Goal: Transaction & Acquisition: Purchase product/service

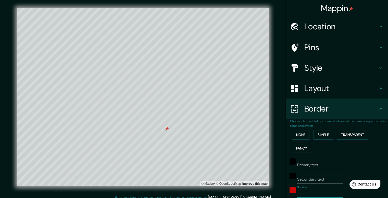
drag, startPoint x: 161, startPoint y: 146, endPoint x: 167, endPoint y: 128, distance: 19.0
click at [167, 128] on div at bounding box center [167, 129] width 4 height 4
click at [169, 125] on div at bounding box center [169, 126] width 4 height 4
click at [169, 125] on div at bounding box center [168, 125] width 4 height 4
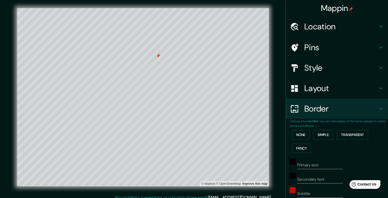
click at [159, 55] on div at bounding box center [158, 56] width 4 height 4
click at [156, 58] on div at bounding box center [158, 59] width 4 height 4
click at [305, 48] on h4 "Pins" at bounding box center [340, 47] width 73 height 10
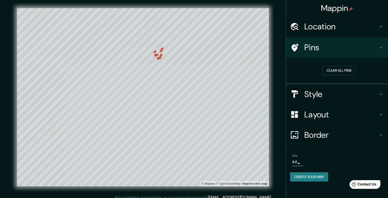
click at [315, 95] on h4 "Style" at bounding box center [340, 94] width 73 height 10
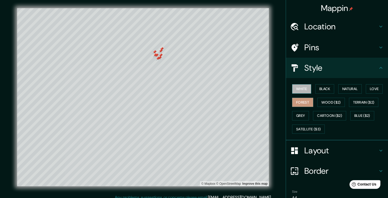
click at [299, 89] on button "White" at bounding box center [301, 88] width 19 height 9
click at [373, 89] on button "Love" at bounding box center [374, 88] width 17 height 9
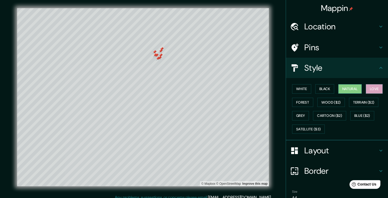
click at [348, 89] on button "Natural" at bounding box center [349, 88] width 23 height 9
click at [322, 90] on button "Black" at bounding box center [324, 88] width 19 height 9
click at [341, 89] on button "Natural" at bounding box center [349, 88] width 23 height 9
click at [298, 103] on button "Forest" at bounding box center [302, 102] width 21 height 9
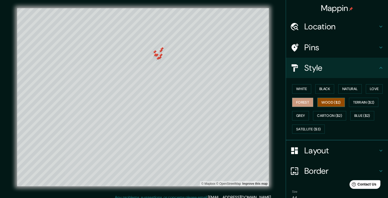
click at [323, 103] on button "Wood ($2)" at bounding box center [331, 102] width 28 height 9
click at [367, 101] on button "Terrain ($2)" at bounding box center [364, 102] width 30 height 9
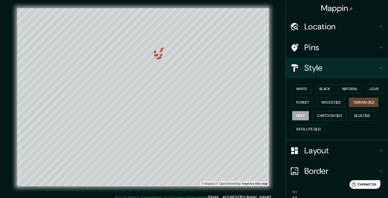
click at [297, 115] on button "Grey" at bounding box center [300, 115] width 17 height 9
click at [327, 115] on button "Cartoon ($2)" at bounding box center [329, 115] width 33 height 9
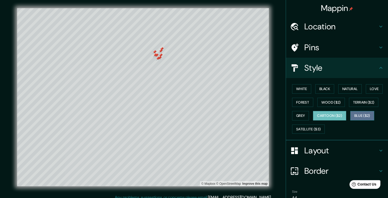
click at [360, 115] on button "Blue ($2)" at bounding box center [362, 115] width 24 height 9
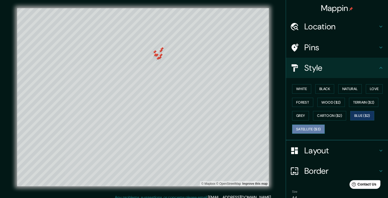
click at [306, 129] on button "Satellite ($3)" at bounding box center [308, 128] width 33 height 9
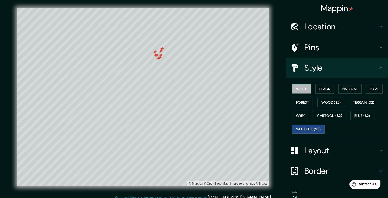
click at [301, 87] on button "White" at bounding box center [301, 88] width 19 height 9
click at [372, 90] on button "Love" at bounding box center [374, 88] width 17 height 9
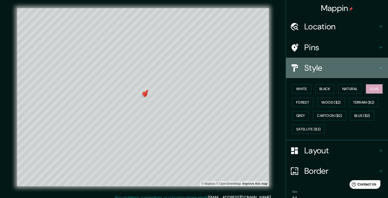
click at [378, 67] on icon at bounding box center [381, 68] width 6 height 6
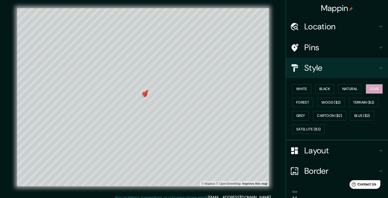
click at [378, 67] on icon at bounding box center [381, 68] width 6 height 6
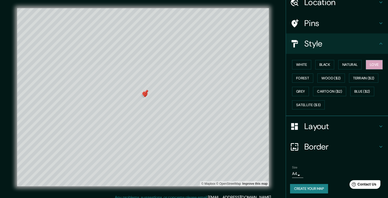
scroll to position [25, 0]
click at [344, 125] on h4 "Layout" at bounding box center [340, 126] width 73 height 10
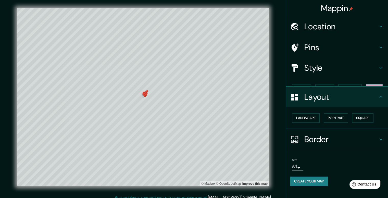
scroll to position [0, 0]
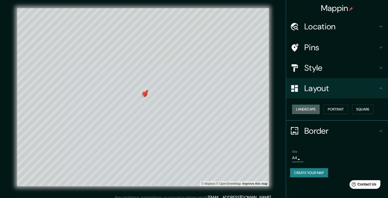
click at [305, 108] on button "Landscape" at bounding box center [306, 109] width 28 height 9
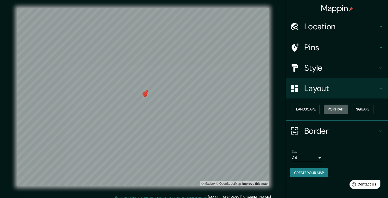
click at [331, 110] on button "Portrait" at bounding box center [336, 109] width 24 height 9
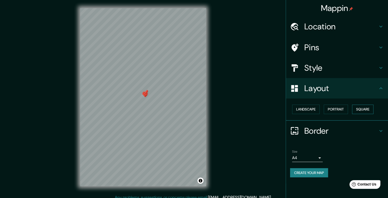
click at [366, 110] on button "Square" at bounding box center [362, 109] width 21 height 9
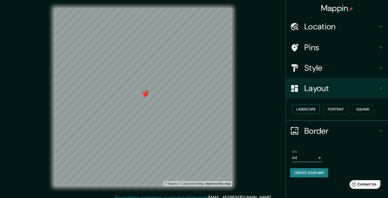
click at [311, 111] on button "Landscape" at bounding box center [306, 109] width 28 height 9
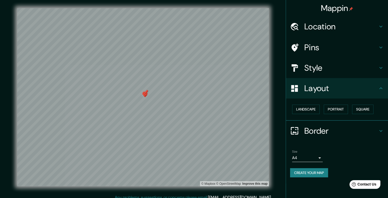
scroll to position [5, 0]
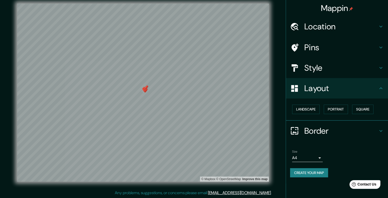
click at [379, 132] on icon at bounding box center [381, 131] width 6 height 6
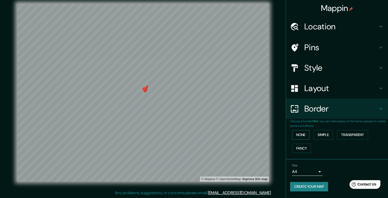
click at [305, 133] on button "None" at bounding box center [300, 134] width 17 height 9
click at [324, 139] on div "None Simple Transparent Fancy" at bounding box center [339, 141] width 98 height 27
click at [322, 135] on button "Simple" at bounding box center [323, 134] width 19 height 9
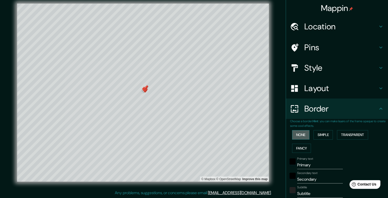
click at [302, 135] on button "None" at bounding box center [300, 134] width 17 height 9
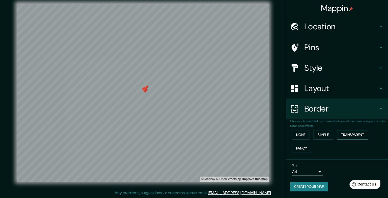
click at [349, 137] on button "Transparent" at bounding box center [352, 134] width 31 height 9
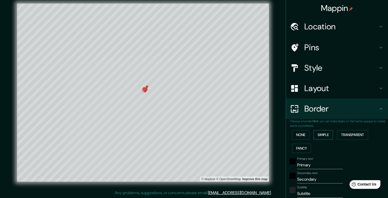
click at [327, 137] on button "Simple" at bounding box center [323, 134] width 19 height 9
click at [295, 135] on button "None" at bounding box center [300, 134] width 17 height 9
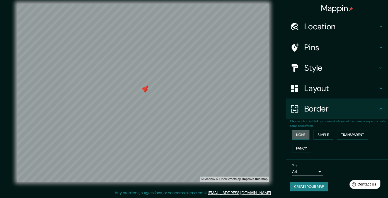
click at [304, 135] on button "None" at bounding box center [300, 134] width 17 height 9
click at [319, 135] on button "Simple" at bounding box center [323, 134] width 19 height 9
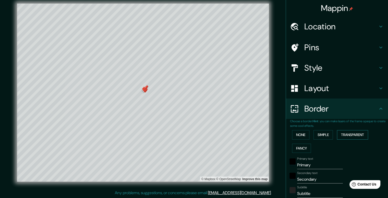
click at [348, 136] on button "Transparent" at bounding box center [352, 134] width 31 height 9
click at [316, 138] on button "Simple" at bounding box center [323, 134] width 19 height 9
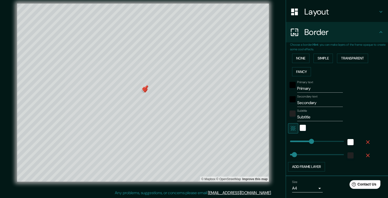
scroll to position [92, 0]
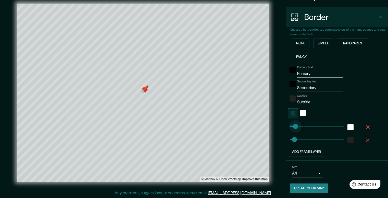
type input "63"
drag, startPoint x: 307, startPoint y: 126, endPoint x: 290, endPoint y: 133, distance: 19.1
type input "79"
type input "887"
drag, startPoint x: 296, startPoint y: 125, endPoint x: 334, endPoint y: 125, distance: 38.5
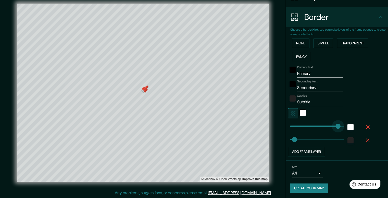
type input "79"
type input "335"
drag, startPoint x: 326, startPoint y: 128, endPoint x: 304, endPoint y: 128, distance: 21.2
type input "79"
type input "124"
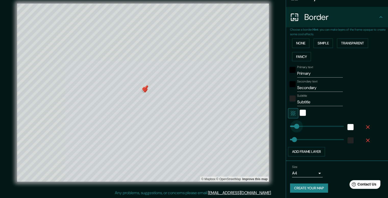
drag, startPoint x: 302, startPoint y: 127, endPoint x: 293, endPoint y: 124, distance: 9.4
type input "79"
type input "86"
click at [291, 112] on icon "button" at bounding box center [293, 113] width 5 height 5
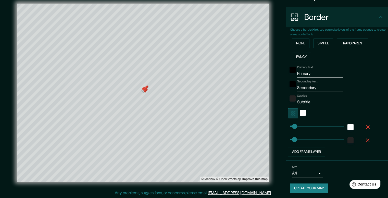
click at [291, 112] on icon "button" at bounding box center [293, 113] width 6 height 6
type input "79"
click at [317, 188] on button "Create your map" at bounding box center [309, 187] width 38 height 9
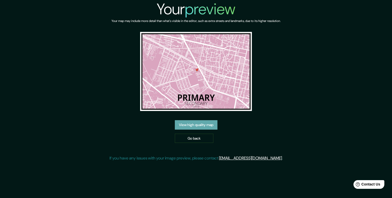
click at [213, 124] on link "View high quality map" at bounding box center [196, 124] width 43 height 9
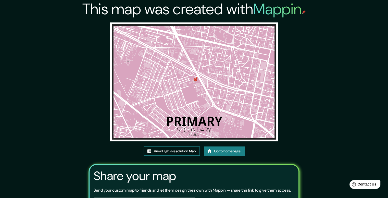
click at [180, 152] on link "View High-Resolution Map" at bounding box center [172, 150] width 56 height 9
click at [231, 149] on link "Go to homepage" at bounding box center [224, 150] width 41 height 9
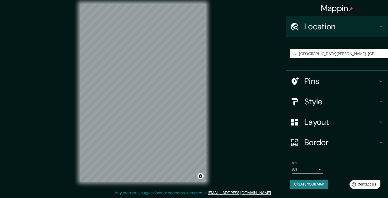
click at [346, 53] on input "[GEOGRAPHIC_DATA][PERSON_NAME], [GEOGRAPHIC_DATA], [GEOGRAPHIC_DATA]" at bounding box center [339, 53] width 98 height 9
click at [300, 54] on input "[GEOGRAPHIC_DATA][PERSON_NAME], [GEOGRAPHIC_DATA], [GEOGRAPHIC_DATA]" at bounding box center [339, 53] width 98 height 9
click at [246, 100] on div "Mappin Location [GEOGRAPHIC_DATA][PERSON_NAME], [GEOGRAPHIC_DATA], [GEOGRAPHIC_…" at bounding box center [194, 96] width 388 height 203
click at [325, 54] on input "[GEOGRAPHIC_DATA][PERSON_NAME], [GEOGRAPHIC_DATA], [GEOGRAPHIC_DATA]" at bounding box center [339, 53] width 98 height 9
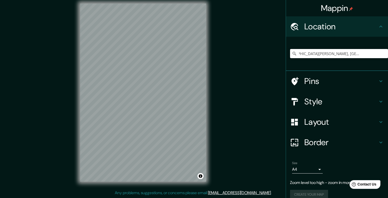
drag, startPoint x: 358, startPoint y: 50, endPoint x: 392, endPoint y: 49, distance: 33.4
click at [388, 49] on html "Mappin Location Calle Francisco Goitia, 16050 Ciudad de México, México Pins Sty…" at bounding box center [194, 94] width 388 height 198
click at [376, 52] on input "[GEOGRAPHIC_DATA][PERSON_NAME], [GEOGRAPHIC_DATA], [GEOGRAPHIC_DATA]" at bounding box center [339, 53] width 98 height 9
click at [318, 50] on input "[GEOGRAPHIC_DATA][PERSON_NAME], [GEOGRAPHIC_DATA], [GEOGRAPHIC_DATA]" at bounding box center [339, 53] width 98 height 9
click at [377, 51] on input "[GEOGRAPHIC_DATA][PERSON_NAME], [GEOGRAPHIC_DATA], [GEOGRAPHIC_DATA]" at bounding box center [339, 53] width 98 height 9
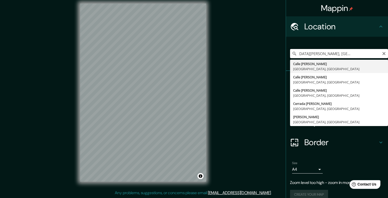
scroll to position [0, 29]
type input "[GEOGRAPHIC_DATA][PERSON_NAME], [GEOGRAPHIC_DATA], [GEOGRAPHIC_DATA]"
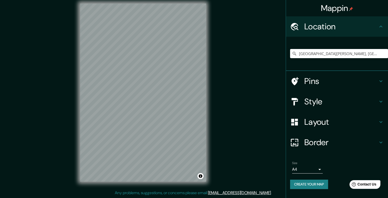
click at [325, 142] on h4 "Border" at bounding box center [340, 142] width 73 height 10
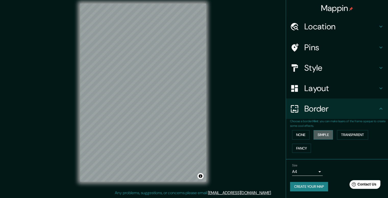
click at [323, 136] on button "Simple" at bounding box center [323, 134] width 19 height 9
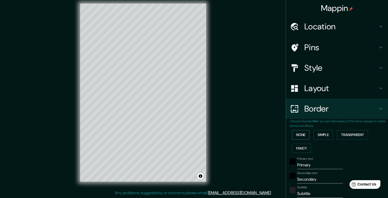
click at [301, 133] on button "None" at bounding box center [300, 134] width 17 height 9
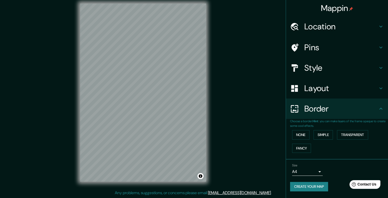
click at [315, 69] on h4 "Style" at bounding box center [340, 68] width 73 height 10
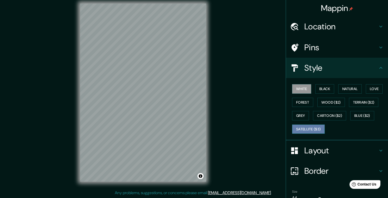
click at [299, 131] on button "Satellite ($3)" at bounding box center [308, 128] width 33 height 9
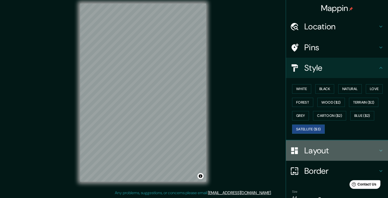
click at [304, 150] on h4 "Layout" at bounding box center [340, 150] width 73 height 10
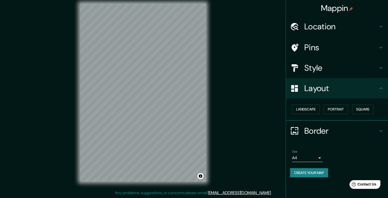
click at [342, 50] on h4 "Pins" at bounding box center [340, 47] width 73 height 10
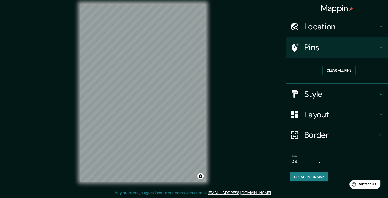
click at [342, 50] on h4 "Pins" at bounding box center [340, 47] width 73 height 10
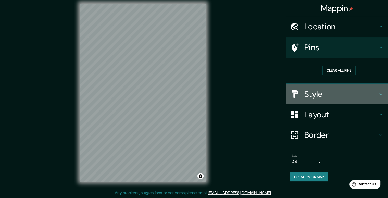
click at [328, 95] on h4 "Style" at bounding box center [340, 94] width 73 height 10
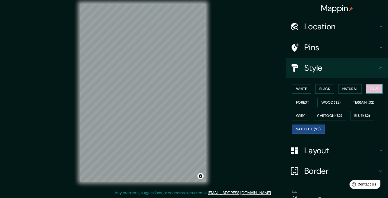
click at [372, 88] on button "Love" at bounding box center [374, 88] width 17 height 9
click at [305, 152] on h4 "Layout" at bounding box center [340, 150] width 73 height 10
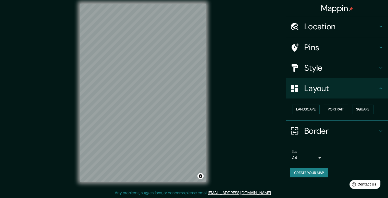
click at [313, 67] on h4 "Style" at bounding box center [340, 68] width 73 height 10
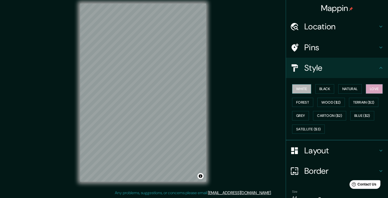
click at [297, 90] on button "White" at bounding box center [301, 88] width 19 height 9
click at [337, 79] on div "White Black Natural Love Forest Wood ($2) Terrain ($2) Grey Cartoon ($2) Blue (…" at bounding box center [337, 109] width 102 height 62
click at [323, 85] on button "Black" at bounding box center [324, 88] width 19 height 9
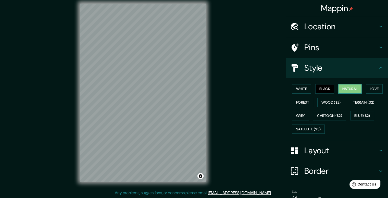
click at [341, 89] on button "Natural" at bounding box center [349, 88] width 23 height 9
click at [369, 87] on button "Love" at bounding box center [374, 88] width 17 height 9
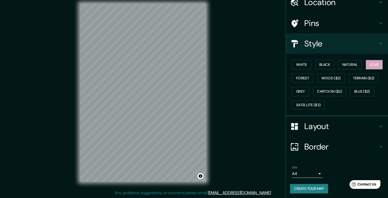
scroll to position [25, 0]
click at [358, 127] on h4 "Layout" at bounding box center [340, 126] width 73 height 10
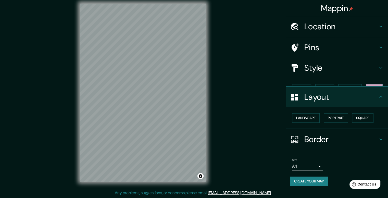
scroll to position [0, 0]
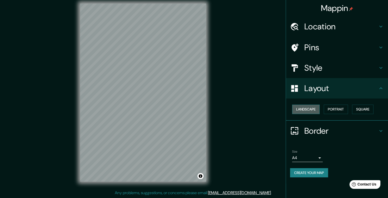
click at [302, 109] on button "Landscape" at bounding box center [306, 109] width 28 height 9
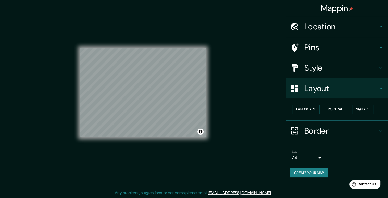
click at [336, 108] on button "Portrait" at bounding box center [336, 109] width 24 height 9
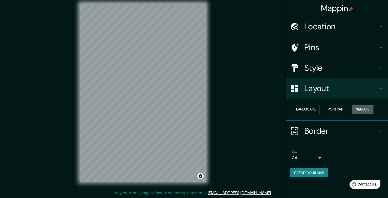
click at [367, 108] on button "Square" at bounding box center [362, 109] width 21 height 9
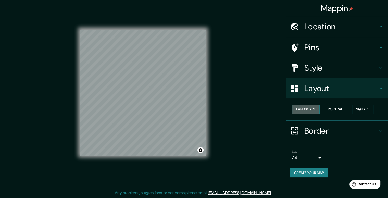
click at [309, 107] on button "Landscape" at bounding box center [306, 109] width 28 height 9
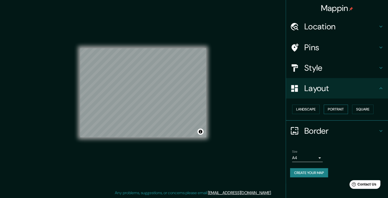
click at [338, 108] on button "Portrait" at bounding box center [336, 109] width 24 height 9
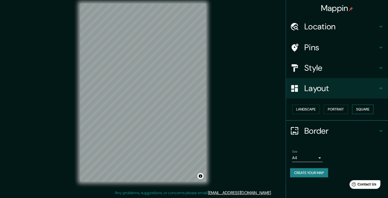
click at [359, 110] on button "Square" at bounding box center [362, 109] width 21 height 9
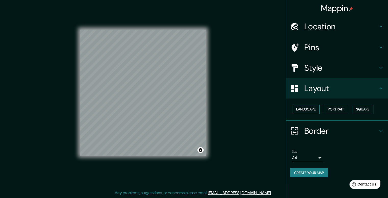
click at [304, 108] on button "Landscape" at bounding box center [306, 109] width 28 height 9
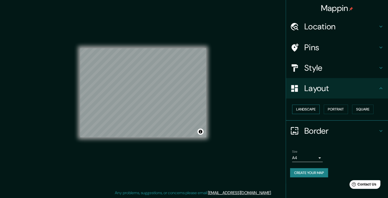
click at [308, 109] on button "Landscape" at bounding box center [306, 109] width 28 height 9
click at [333, 109] on button "Portrait" at bounding box center [336, 109] width 24 height 9
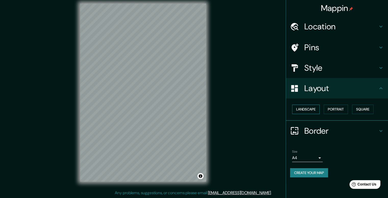
click at [309, 111] on button "Landscape" at bounding box center [306, 109] width 28 height 9
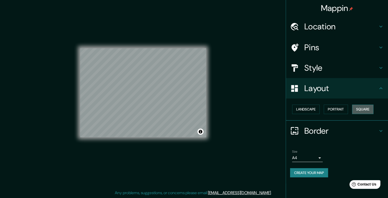
click at [364, 109] on button "Square" at bounding box center [362, 109] width 21 height 9
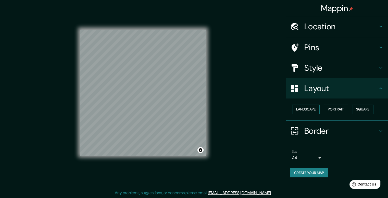
click at [308, 108] on button "Landscape" at bounding box center [306, 109] width 28 height 9
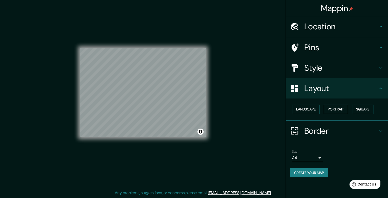
click at [340, 111] on button "Portrait" at bounding box center [336, 109] width 24 height 9
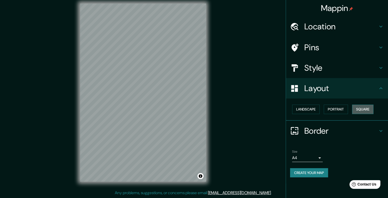
click at [365, 109] on button "Square" at bounding box center [362, 109] width 21 height 9
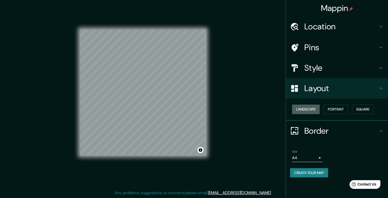
click at [314, 107] on button "Landscape" at bounding box center [306, 109] width 28 height 9
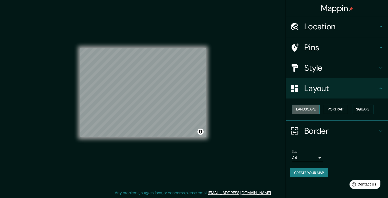
click at [315, 109] on button "Landscape" at bounding box center [306, 109] width 28 height 9
click at [331, 109] on button "Portrait" at bounding box center [336, 109] width 24 height 9
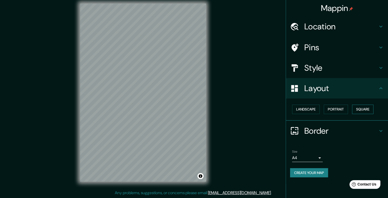
drag, startPoint x: 365, startPoint y: 110, endPoint x: 360, endPoint y: 111, distance: 4.7
click at [363, 111] on button "Square" at bounding box center [362, 109] width 21 height 9
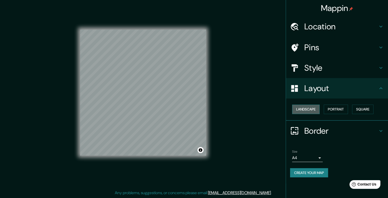
click at [312, 108] on button "Landscape" at bounding box center [306, 109] width 28 height 9
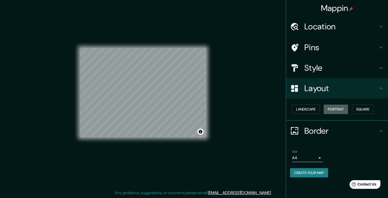
click at [335, 112] on button "Portrait" at bounding box center [336, 109] width 24 height 9
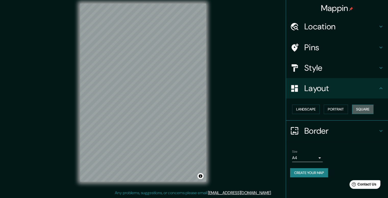
click at [366, 110] on button "Square" at bounding box center [362, 109] width 21 height 9
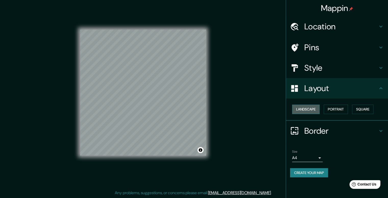
click at [314, 110] on button "Landscape" at bounding box center [306, 109] width 28 height 9
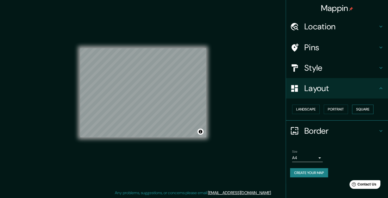
click at [364, 109] on button "Square" at bounding box center [362, 109] width 21 height 9
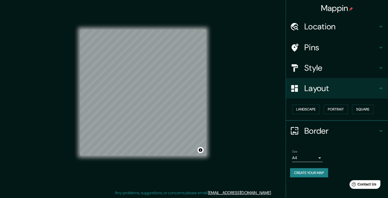
click at [339, 137] on div "Border" at bounding box center [337, 131] width 102 height 20
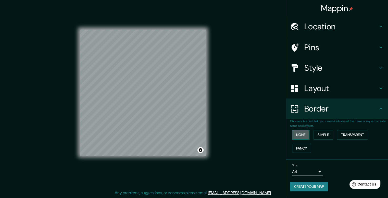
click at [307, 134] on button "None" at bounding box center [300, 134] width 17 height 9
click at [326, 134] on button "Simple" at bounding box center [323, 134] width 19 height 9
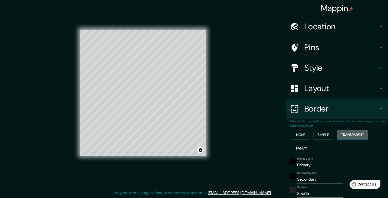
click at [344, 135] on button "Transparent" at bounding box center [352, 134] width 31 height 9
click at [303, 145] on button "Fancy" at bounding box center [301, 148] width 19 height 9
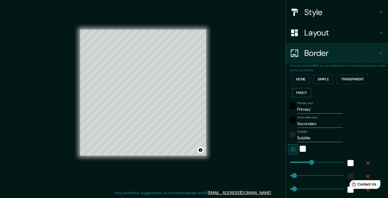
scroll to position [77, 0]
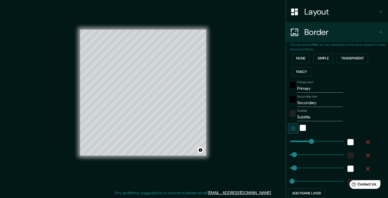
click at [292, 126] on button "button" at bounding box center [293, 128] width 10 height 10
type input "198"
type input "40"
type input "20"
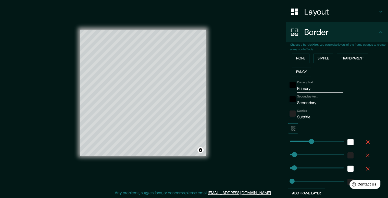
click at [292, 126] on button "button" at bounding box center [293, 128] width 10 height 10
type input "198"
type input "40"
type input "20"
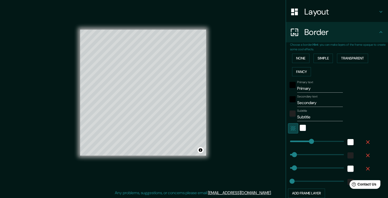
click at [292, 126] on button "button" at bounding box center [293, 128] width 10 height 10
type input "198"
type input "40"
type input "20"
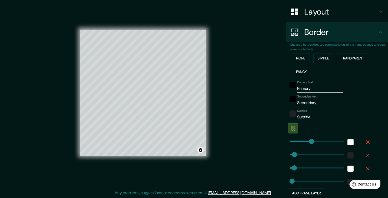
type input "198"
click at [350, 55] on button "Transparent" at bounding box center [352, 58] width 31 height 9
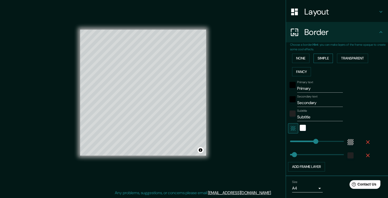
click at [322, 58] on button "Simple" at bounding box center [323, 58] width 19 height 9
click at [299, 56] on button "None" at bounding box center [300, 58] width 17 height 9
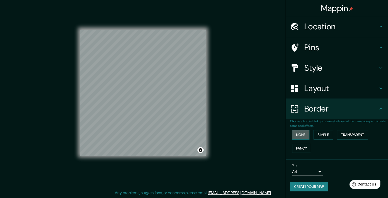
click at [301, 134] on button "None" at bounding box center [300, 134] width 17 height 9
click at [325, 135] on button "Simple" at bounding box center [323, 134] width 19 height 9
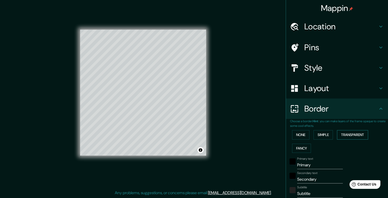
click at [358, 135] on button "Transparent" at bounding box center [352, 134] width 31 height 9
click at [296, 147] on button "Fancy" at bounding box center [301, 148] width 19 height 9
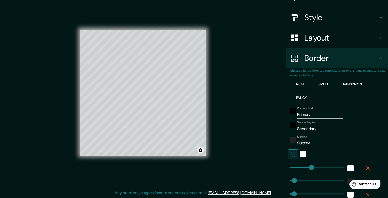
scroll to position [51, 0]
click at [290, 111] on div "black" at bounding box center [293, 110] width 6 height 6
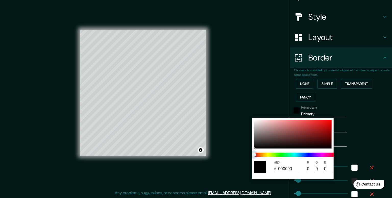
click at [304, 154] on span at bounding box center [295, 155] width 82 height 4
type input "198"
type input "40"
type input "20"
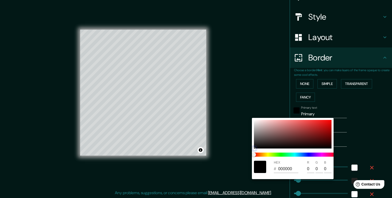
type input "198"
type input "40"
type input "20"
type input "030303"
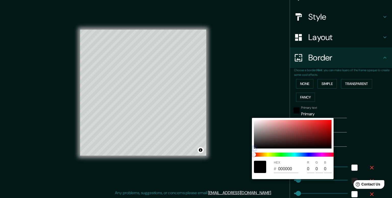
type input "3"
type input "198"
type input "40"
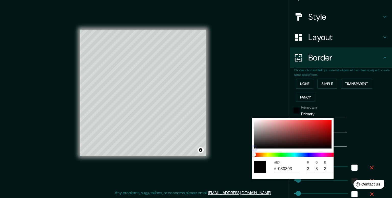
type input "40"
type input "20"
type input "682525"
type input "104"
type input "37"
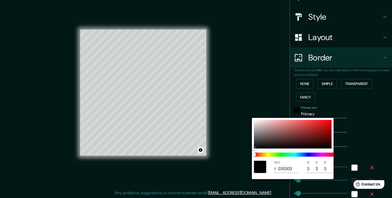
type input "37"
type input "198"
type input "40"
type input "20"
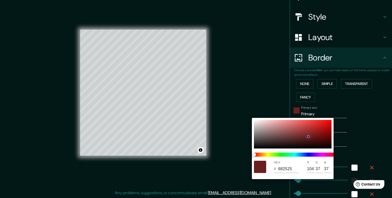
type input "6B2020"
type input "107"
type input "32"
type input "198"
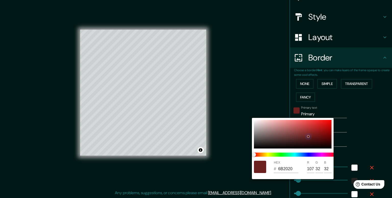
type input "40"
type input "20"
type input "310A0A"
type input "49"
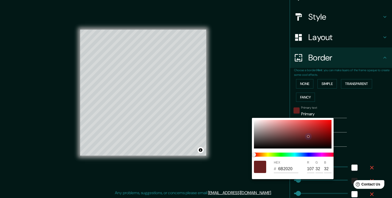
type input "10"
type input "198"
type input "40"
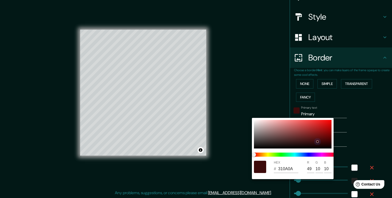
type input "20"
type input "3D0B0B"
type input "61"
type input "11"
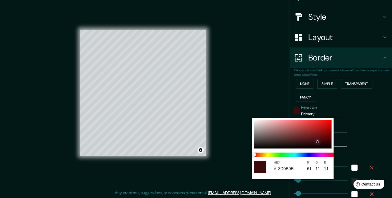
type input "198"
type input "40"
type input "20"
type input "3F0A0A"
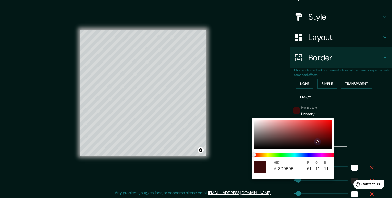
type input "63"
type input "10"
type input "198"
type input "40"
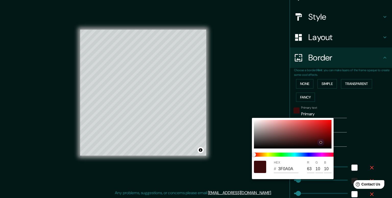
type input "40"
type input "20"
type input "380808"
type input "56"
type input "8"
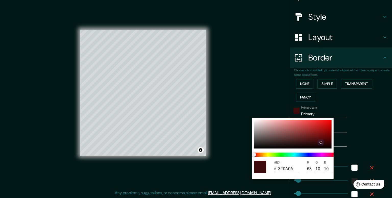
type input "8"
type input "198"
type input "40"
type input "20"
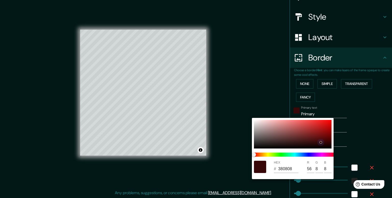
type input "360808"
type input "54"
type input "198"
type input "40"
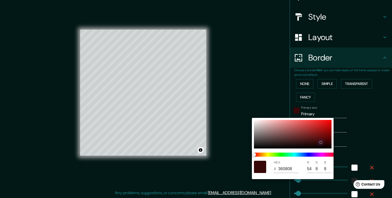
type input "20"
type input "330707"
type input "51"
type input "7"
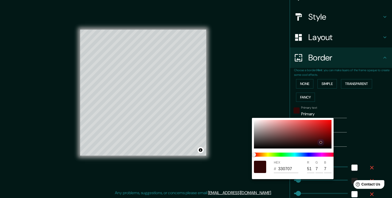
drag, startPoint x: 256, startPoint y: 148, endPoint x: 315, endPoint y: 152, distance: 59.6
click at [320, 143] on div at bounding box center [293, 134] width 78 height 29
type input "198"
type input "40"
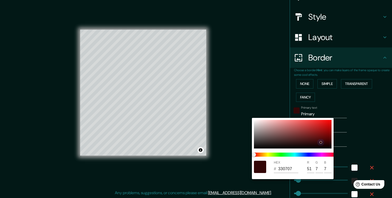
type input "20"
type input "2D0606"
type input "45"
type input "6"
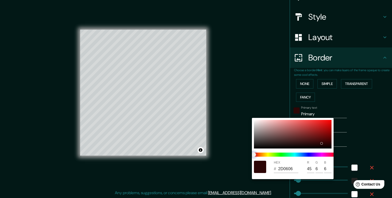
type input "198"
type input "40"
type input "20"
type input "061D2E"
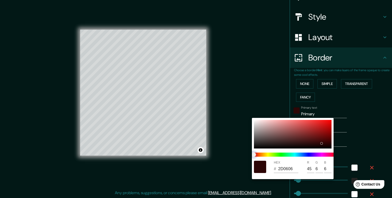
type input "6"
type input "29"
type input "46"
click at [301, 154] on span at bounding box center [295, 155] width 82 height 4
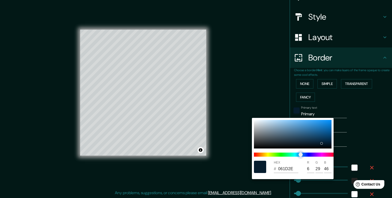
type input "198"
type input "40"
type input "20"
type input "060A2E"
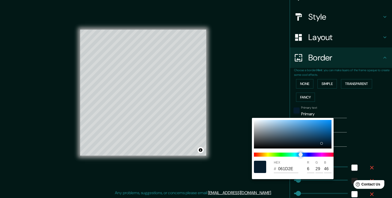
type input "10"
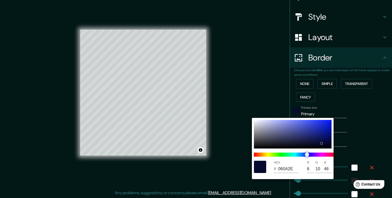
click at [307, 154] on span at bounding box center [295, 155] width 82 height 4
click at [264, 83] on div at bounding box center [196, 99] width 392 height 198
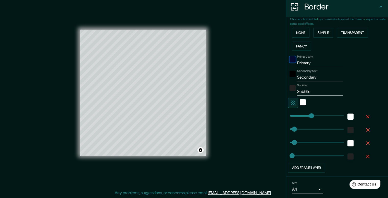
type input "40"
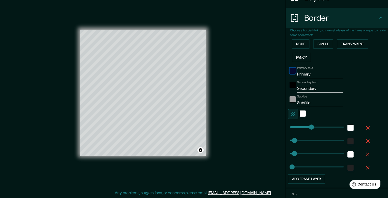
scroll to position [77, 0]
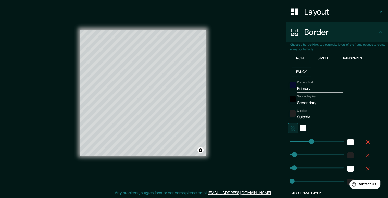
click at [296, 57] on button "None" at bounding box center [300, 58] width 17 height 9
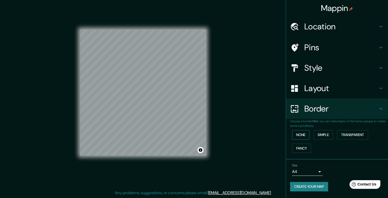
scroll to position [0, 0]
click at [323, 133] on button "Simple" at bounding box center [323, 134] width 19 height 9
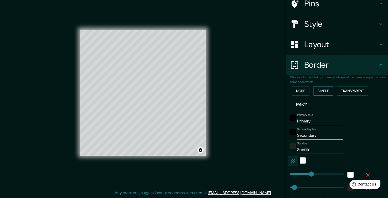
scroll to position [77, 0]
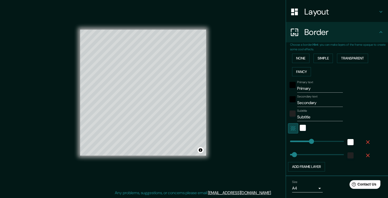
click at [290, 127] on icon "button" at bounding box center [293, 128] width 6 height 6
type input "198"
type input "40"
click at [312, 83] on div "Primary text Primary" at bounding box center [320, 86] width 46 height 12
click at [314, 88] on input "Primary" at bounding box center [320, 88] width 46 height 8
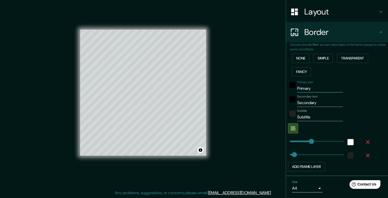
type input "Primar"
type input "198"
type input "40"
type input "P"
type input "198"
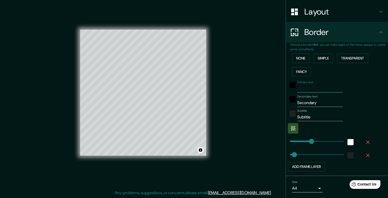
type input "40"
drag, startPoint x: 308, startPoint y: 99, endPoint x: 287, endPoint y: 91, distance: 22.6
click at [290, 91] on div "Primary text Secondary text Secondary Subtitle Subtitle Add frame layer" at bounding box center [331, 124] width 82 height 93
type input "198"
type input "40"
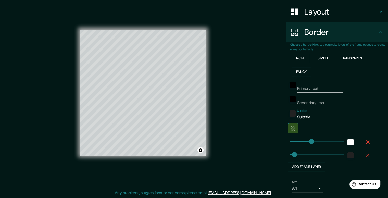
drag, startPoint x: 308, startPoint y: 117, endPoint x: 283, endPoint y: 108, distance: 26.5
click at [286, 108] on div "Choose a border. Hint : you can make layers of the frame opaque to create some …" at bounding box center [337, 109] width 102 height 134
type input "198"
type input "40"
click at [246, 112] on div "Mappin Location Calle Francisco Goitia, 16050 Ciudad de México, México Calle Fr…" at bounding box center [194, 96] width 388 height 203
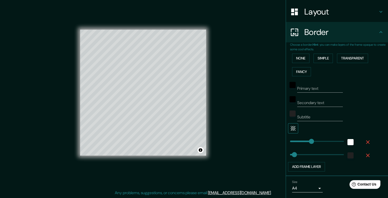
click at [291, 128] on icon "button" at bounding box center [293, 128] width 5 height 5
type input "198"
type input "40"
click at [291, 128] on icon "button" at bounding box center [293, 128] width 5 height 5
type input "198"
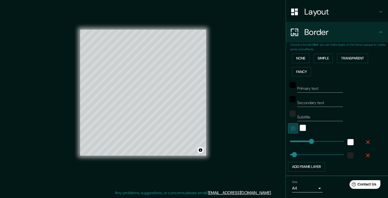
type input "40"
type input "320"
drag, startPoint x: 306, startPoint y: 141, endPoint x: 321, endPoint y: 143, distance: 14.9
type input "40"
type input "43"
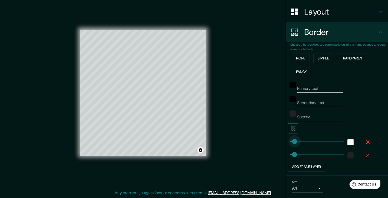
drag, startPoint x: 318, startPoint y: 138, endPoint x: 291, endPoint y: 132, distance: 28.0
type input "53"
type input "142"
drag, startPoint x: 293, startPoint y: 153, endPoint x: 302, endPoint y: 155, distance: 8.9
type input "250"
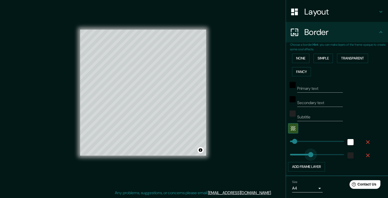
drag, startPoint x: 305, startPoint y: 157, endPoint x: 313, endPoint y: 160, distance: 8.8
type input "43"
drag, startPoint x: 313, startPoint y: 152, endPoint x: 291, endPoint y: 144, distance: 24.1
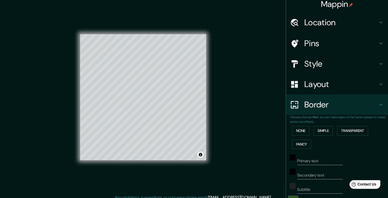
scroll to position [0, 0]
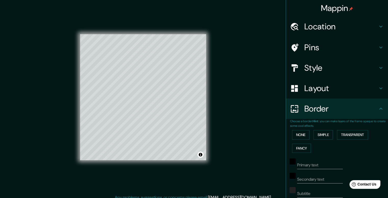
click at [315, 43] on h4 "Pins" at bounding box center [340, 47] width 73 height 10
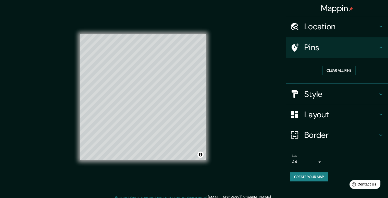
click at [308, 42] on h4 "Pins" at bounding box center [340, 47] width 73 height 10
click at [320, 156] on div "Size A4 single" at bounding box center [307, 160] width 31 height 12
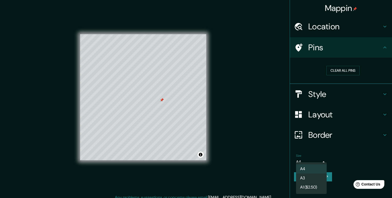
click at [320, 160] on body "Mappin Location Calle Francisco Goitia, 16050 Ciudad de México, México Calle Fr…" at bounding box center [196, 99] width 392 height 198
click at [320, 160] on div at bounding box center [196, 99] width 392 height 198
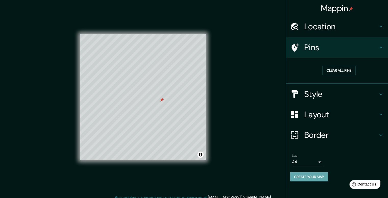
click at [320, 174] on button "Create your map" at bounding box center [309, 176] width 38 height 9
click at [315, 175] on button "Create your map" at bounding box center [309, 176] width 38 height 9
click at [316, 175] on button "Create your map" at bounding box center [309, 176] width 38 height 9
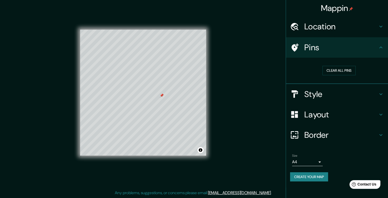
click at [313, 179] on button "Create your map" at bounding box center [309, 176] width 38 height 9
drag, startPoint x: 243, startPoint y: 46, endPoint x: 226, endPoint y: 54, distance: 19.4
click at [243, 46] on div "Mappin Location Calle Francisco Goitia, 16050 Ciudad de México, México Calle Fr…" at bounding box center [194, 96] width 388 height 203
type input "Subtitle"
click at [331, 70] on button "Clear all pins" at bounding box center [338, 70] width 33 height 9
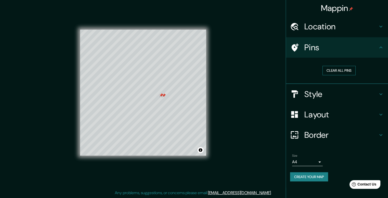
click at [330, 67] on button "Clear all pins" at bounding box center [338, 70] width 33 height 9
click at [310, 178] on button "Create your map" at bounding box center [309, 176] width 38 height 9
click at [312, 136] on h4 "Border" at bounding box center [340, 135] width 73 height 10
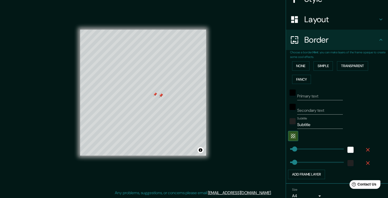
scroll to position [92, 0]
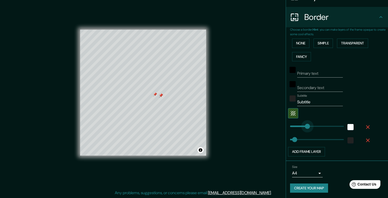
type input "172"
drag, startPoint x: 292, startPoint y: 125, endPoint x: 305, endPoint y: 118, distance: 14.5
type input "45"
drag, startPoint x: 306, startPoint y: 125, endPoint x: 291, endPoint y: 129, distance: 15.3
click at [282, 160] on div "Mappin Location Calle Francisco Goitia, 16050 Ciudad de México, México Calle Fr…" at bounding box center [194, 96] width 388 height 203
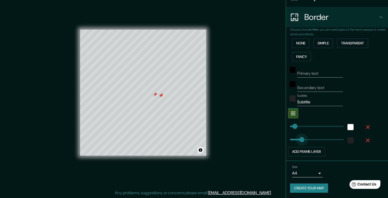
type input "125"
drag, startPoint x: 291, startPoint y: 139, endPoint x: 300, endPoint y: 136, distance: 8.9
type input "27"
drag, startPoint x: 300, startPoint y: 136, endPoint x: 289, endPoint y: 139, distance: 11.1
type input "43"
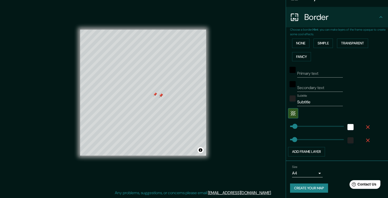
click at [303, 184] on button "Create your map" at bounding box center [309, 187] width 38 height 9
click at [309, 187] on div "Create your map" at bounding box center [337, 187] width 94 height 9
drag, startPoint x: 137, startPoint y: 27, endPoint x: 73, endPoint y: 88, distance: 88.8
click at [73, 88] on div "© Mapbox © OpenStreetMap Improve this map" at bounding box center [143, 92] width 142 height 194
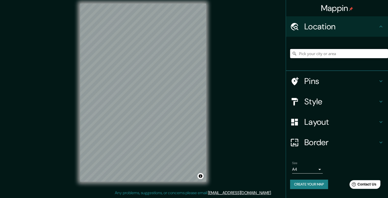
click at [320, 53] on input "Pick your city or area" at bounding box center [339, 53] width 98 height 9
type input "[GEOGRAPHIC_DATA][PERSON_NAME], [GEOGRAPHIC_DATA], [GEOGRAPHIC_DATA]"
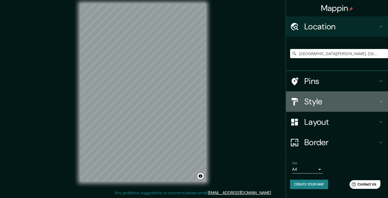
click at [321, 103] on h4 "Style" at bounding box center [340, 101] width 73 height 10
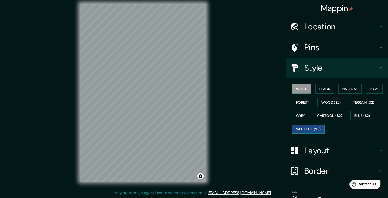
click at [308, 128] on button "Satellite ($3)" at bounding box center [308, 128] width 33 height 9
click at [304, 47] on h4 "Pins" at bounding box center [340, 47] width 73 height 10
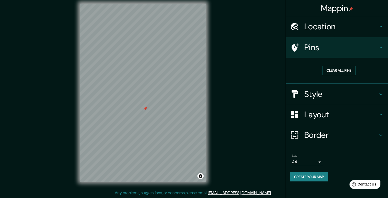
click at [309, 98] on h4 "Style" at bounding box center [340, 94] width 73 height 10
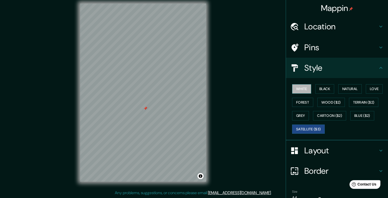
click at [301, 89] on button "White" at bounding box center [301, 88] width 19 height 9
click at [323, 87] on button "Black" at bounding box center [324, 88] width 19 height 9
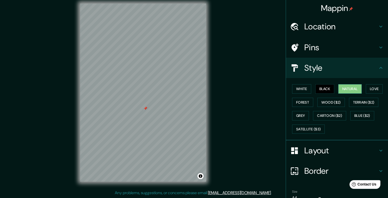
click at [341, 89] on button "Natural" at bounding box center [349, 88] width 23 height 9
click at [369, 88] on button "Love" at bounding box center [374, 88] width 17 height 9
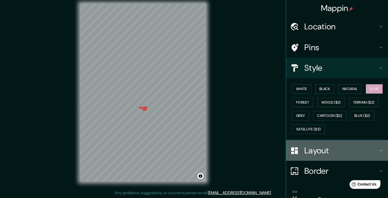
click at [318, 148] on h4 "Layout" at bounding box center [340, 150] width 73 height 10
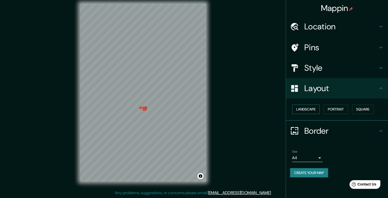
click at [317, 108] on button "Landscape" at bounding box center [306, 109] width 28 height 9
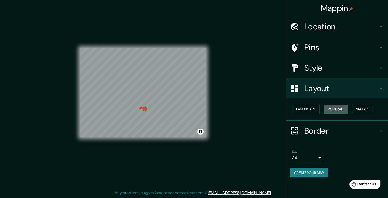
click at [339, 108] on button "Portrait" at bounding box center [336, 109] width 24 height 9
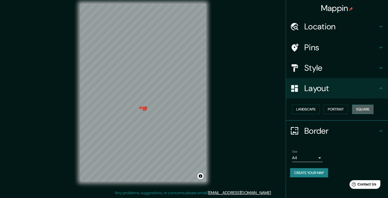
click at [361, 108] on button "Square" at bounding box center [362, 109] width 21 height 9
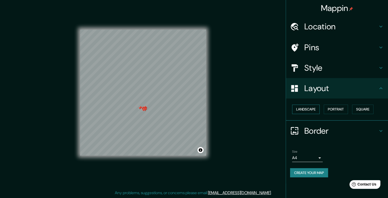
click at [315, 107] on button "Landscape" at bounding box center [306, 109] width 28 height 9
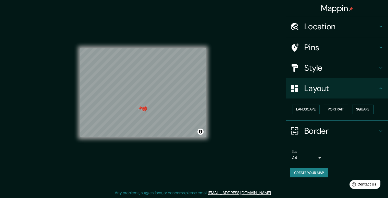
click at [367, 109] on button "Square" at bounding box center [362, 109] width 21 height 9
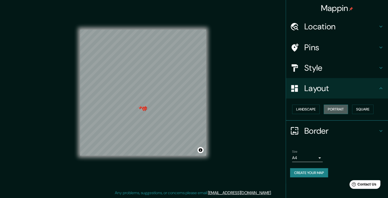
click at [337, 107] on button "Portrait" at bounding box center [336, 109] width 24 height 9
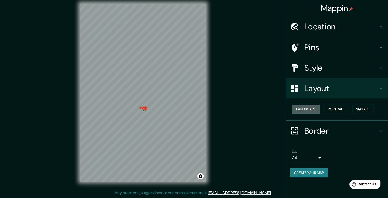
click at [303, 109] on button "Landscape" at bounding box center [306, 109] width 28 height 9
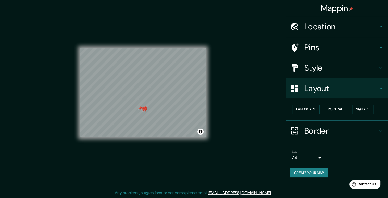
click at [364, 113] on button "Square" at bounding box center [362, 109] width 21 height 9
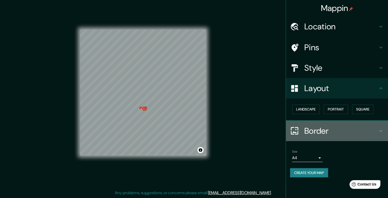
click at [380, 130] on icon at bounding box center [380, 131] width 3 height 2
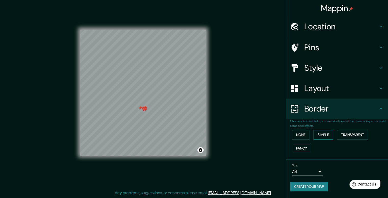
click at [327, 132] on button "Simple" at bounding box center [323, 134] width 19 height 9
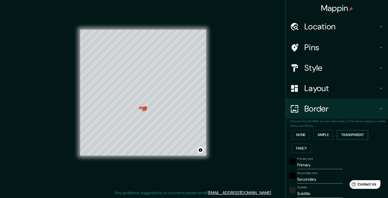
click at [350, 135] on button "Transparent" at bounding box center [352, 134] width 31 height 9
click at [298, 150] on button "Fancy" at bounding box center [301, 148] width 19 height 9
click at [297, 136] on button "None" at bounding box center [300, 134] width 17 height 9
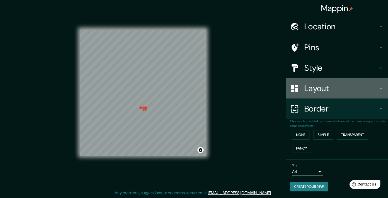
click at [337, 93] on h4 "Layout" at bounding box center [340, 88] width 73 height 10
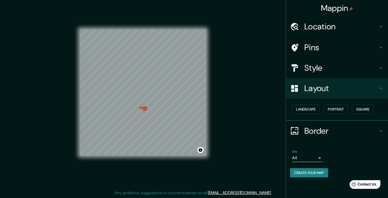
click at [342, 66] on h4 "Style" at bounding box center [340, 68] width 73 height 10
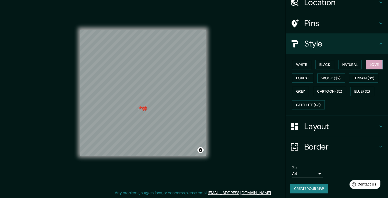
scroll to position [25, 0]
click at [315, 145] on h4 "Border" at bounding box center [340, 146] width 73 height 10
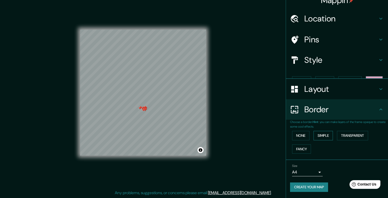
scroll to position [0, 0]
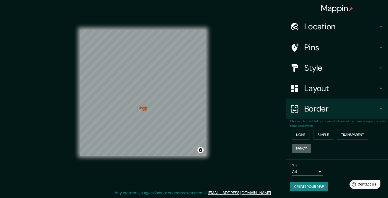
click at [305, 150] on button "Fancy" at bounding box center [301, 148] width 19 height 9
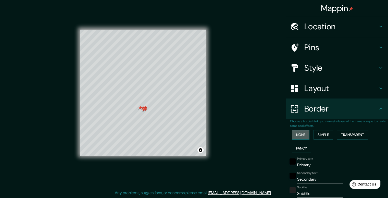
click at [299, 132] on button "None" at bounding box center [300, 134] width 17 height 9
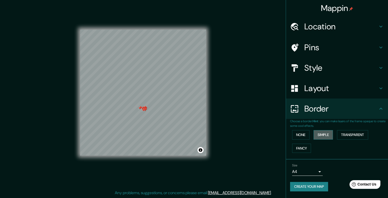
click at [324, 132] on button "Simple" at bounding box center [323, 134] width 19 height 9
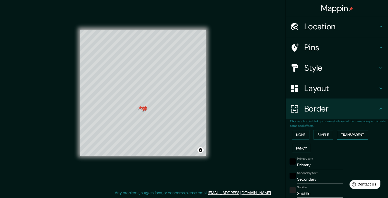
click at [343, 135] on button "Transparent" at bounding box center [352, 134] width 31 height 9
click at [302, 149] on button "Fancy" at bounding box center [301, 148] width 19 height 9
click at [323, 137] on button "Simple" at bounding box center [323, 134] width 19 height 9
click at [345, 133] on button "Transparent" at bounding box center [352, 134] width 31 height 9
click at [317, 135] on button "Simple" at bounding box center [323, 134] width 19 height 9
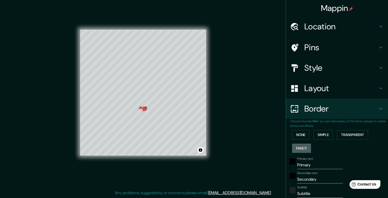
click at [297, 149] on button "Fancy" at bounding box center [301, 148] width 19 height 9
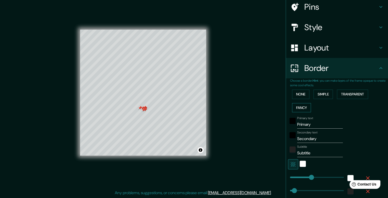
scroll to position [77, 0]
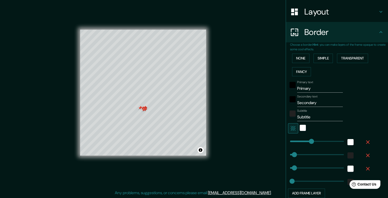
type input "198"
drag, startPoint x: 310, startPoint y: 89, endPoint x: 290, endPoint y: 86, distance: 20.6
click at [290, 86] on div "Primary text Primary" at bounding box center [330, 86] width 84 height 12
type input "198"
type input "40"
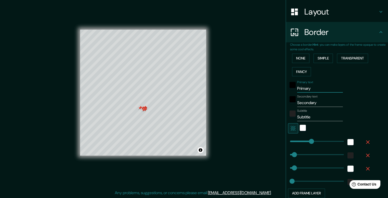
type input "40"
type input "20"
drag, startPoint x: 316, startPoint y: 102, endPoint x: 289, endPoint y: 102, distance: 27.0
click at [289, 102] on div "Secondary text Secondary" at bounding box center [330, 101] width 84 height 12
type input "198"
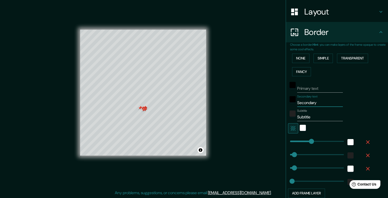
type input "40"
type input "20"
drag, startPoint x: 310, startPoint y: 120, endPoint x: 290, endPoint y: 116, distance: 20.6
click at [290, 116] on div "Subtitle Subtitle" at bounding box center [330, 115] width 84 height 12
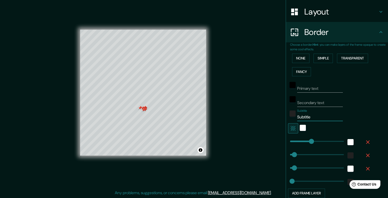
type input "198"
type input "40"
type input "20"
click at [288, 131] on button "button" at bounding box center [293, 128] width 10 height 10
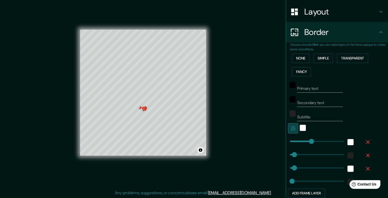
type input "198"
type input "40"
type input "20"
click at [288, 131] on button "button" at bounding box center [293, 128] width 10 height 10
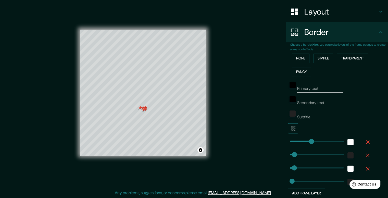
type input "198"
type input "40"
type input "20"
click at [288, 131] on button "button" at bounding box center [293, 128] width 10 height 10
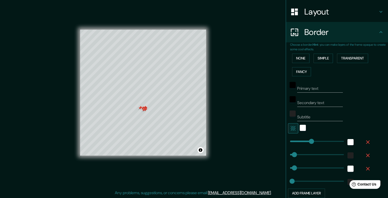
type input "198"
type input "40"
type input "20"
type input "287"
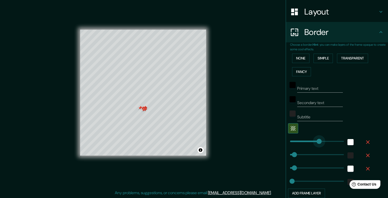
drag, startPoint x: 307, startPoint y: 143, endPoint x: 317, endPoint y: 142, distance: 10.8
type input "40"
type input "20"
type input "369"
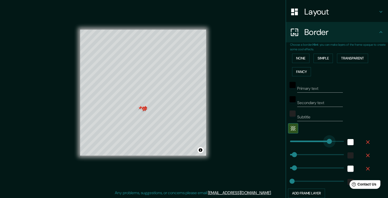
drag, startPoint x: 317, startPoint y: 142, endPoint x: 326, endPoint y: 142, distance: 8.9
type input "40"
type input "20"
type input "38"
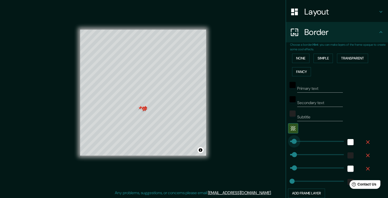
drag, startPoint x: 326, startPoint y: 142, endPoint x: 290, endPoint y: 147, distance: 36.4
type input "40"
type input "20"
type input "0"
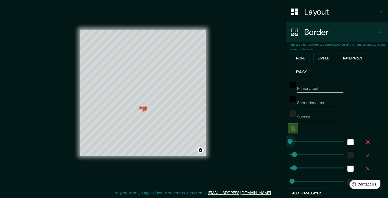
drag, startPoint x: 290, startPoint y: 142, endPoint x: 281, endPoint y: 142, distance: 9.2
type input "40"
type input "20"
type input "90"
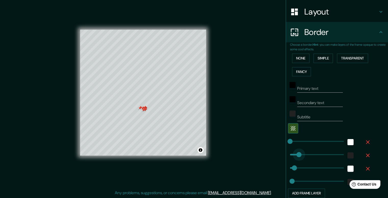
drag, startPoint x: 291, startPoint y: 154, endPoint x: 296, endPoint y: 156, distance: 5.1
type input "40"
type input "20"
type input "43"
drag, startPoint x: 296, startPoint y: 156, endPoint x: 291, endPoint y: 157, distance: 5.2
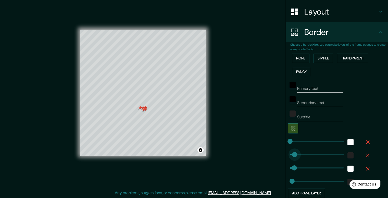
type input "40"
type input "20"
type input "53"
type input "40"
type input "20"
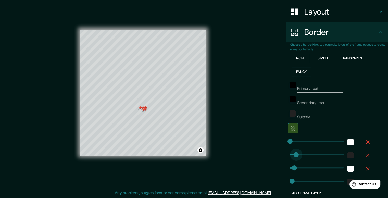
type input "78"
drag, startPoint x: 292, startPoint y: 158, endPoint x: 295, endPoint y: 157, distance: 2.9
type input "40"
type input "20"
type input "57"
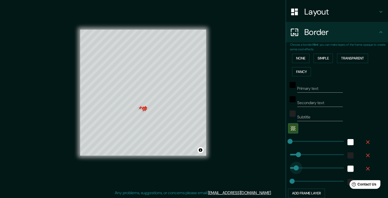
type input "20"
type input "43"
type input "20"
type input "24"
type input "20"
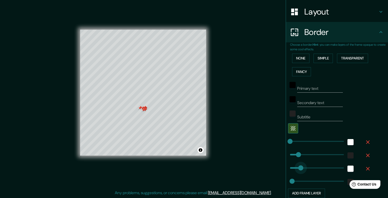
type input "156"
drag, startPoint x: 289, startPoint y: 167, endPoint x: 303, endPoint y: 166, distance: 14.3
type input "20"
type input "34"
drag, startPoint x: 303, startPoint y: 166, endPoint x: 290, endPoint y: 167, distance: 13.3
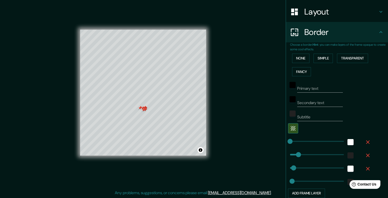
type input "31"
click at [291, 179] on span at bounding box center [293, 181] width 5 height 5
type input "104"
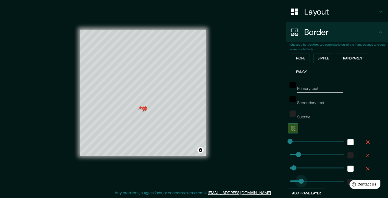
drag, startPoint x: 290, startPoint y: 178, endPoint x: 297, endPoint y: 174, distance: 8.1
type input "31"
drag, startPoint x: 297, startPoint y: 180, endPoint x: 290, endPoint y: 181, distance: 8.1
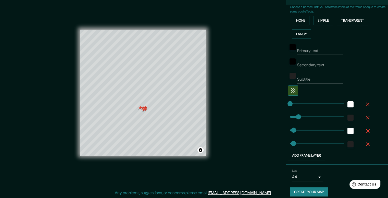
scroll to position [118, 0]
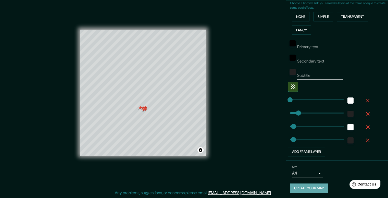
click at [309, 187] on button "Create your map" at bounding box center [309, 187] width 38 height 9
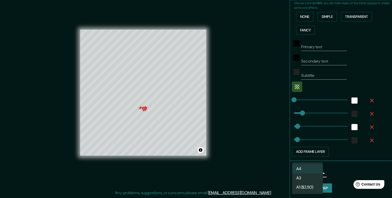
click at [315, 175] on body "Mappin Location Calle Francisco Goitia, 16050 Ciudad de México, México Calle Fr…" at bounding box center [196, 94] width 392 height 198
click at [318, 179] on li "A3" at bounding box center [307, 177] width 31 height 9
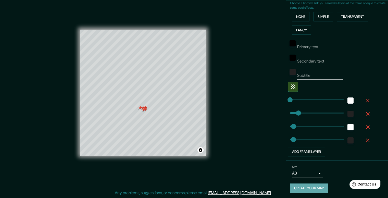
click at [317, 190] on button "Create your map" at bounding box center [309, 187] width 38 height 9
click at [200, 148] on button "Toggle attribution" at bounding box center [200, 150] width 6 height 6
drag, startPoint x: 223, startPoint y: 141, endPoint x: 218, endPoint y: 146, distance: 7.1
click at [220, 144] on div "Mappin Location Calle Francisco Goitia, 16050 Ciudad de México, México Calle Fr…" at bounding box center [194, 96] width 388 height 203
click at [319, 189] on button "Create your map" at bounding box center [309, 187] width 38 height 9
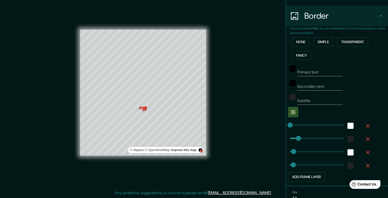
scroll to position [93, 0]
click at [315, 178] on button "Add frame layer" at bounding box center [306, 176] width 37 height 9
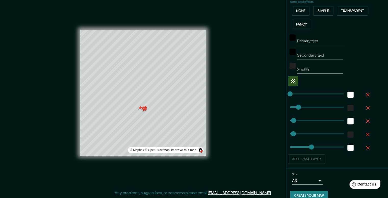
scroll to position [131, 0]
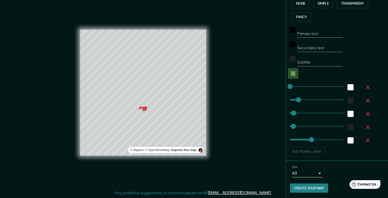
click at [307, 193] on div "Size A3 single Create your map" at bounding box center [337, 180] width 94 height 34
click at [298, 186] on button "Create your map" at bounding box center [309, 187] width 38 height 9
click at [303, 186] on div "Create your map" at bounding box center [337, 187] width 94 height 9
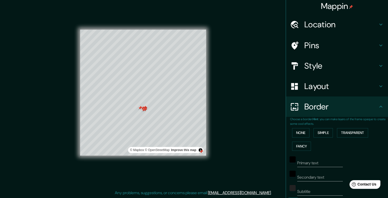
scroll to position [0, 0]
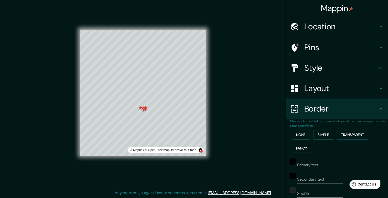
click at [317, 69] on h4 "Style" at bounding box center [340, 68] width 73 height 10
type input "31"
type input "198"
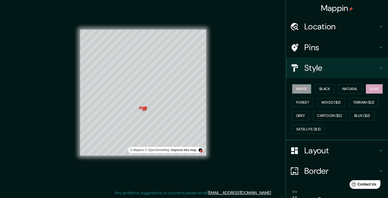
click at [299, 91] on button "White" at bounding box center [301, 88] width 19 height 9
click at [363, 91] on div "White Black Natural Love Forest Wood ($2) Terrain ($2) Grey Cartoon ($2) Blue (…" at bounding box center [339, 109] width 98 height 54
click at [370, 88] on button "Love" at bounding box center [374, 88] width 17 height 9
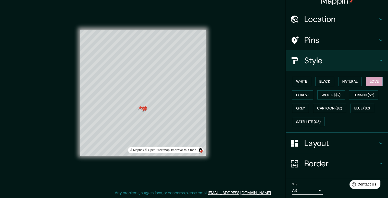
scroll to position [25, 0]
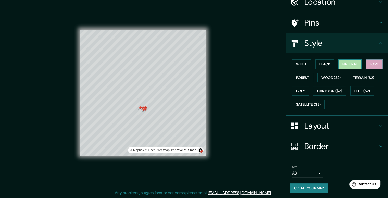
click at [347, 63] on button "Natural" at bounding box center [349, 63] width 23 height 9
click at [372, 67] on button "Love" at bounding box center [374, 63] width 17 height 9
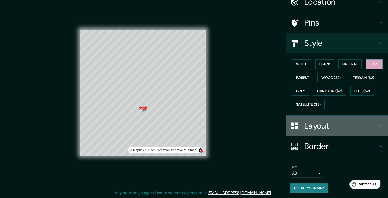
click at [311, 126] on h4 "Layout" at bounding box center [340, 126] width 73 height 10
type input "31"
type input "198"
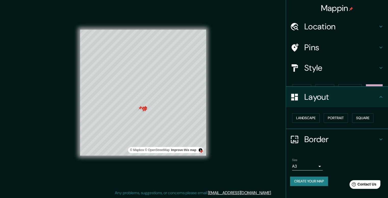
scroll to position [0, 0]
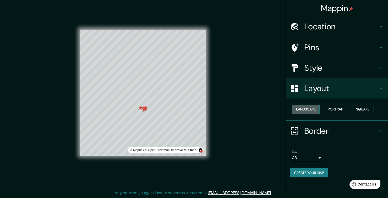
click at [313, 109] on button "Landscape" at bounding box center [306, 109] width 28 height 9
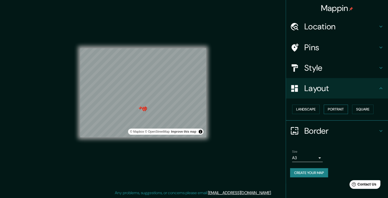
click at [339, 111] on button "Portrait" at bounding box center [336, 109] width 24 height 9
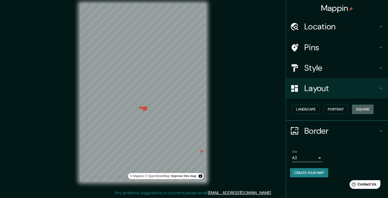
click at [366, 109] on button "Square" at bounding box center [362, 109] width 21 height 9
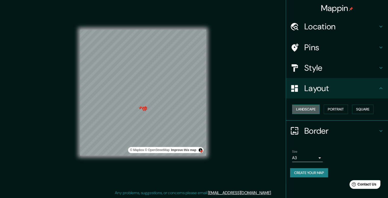
click at [312, 110] on button "Landscape" at bounding box center [306, 109] width 28 height 9
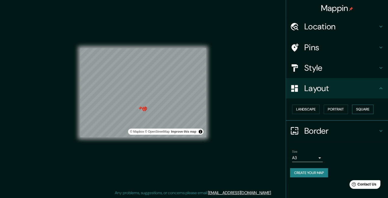
click at [361, 108] on button "Square" at bounding box center [362, 109] width 21 height 9
